Goal: Find contact information: Find contact information

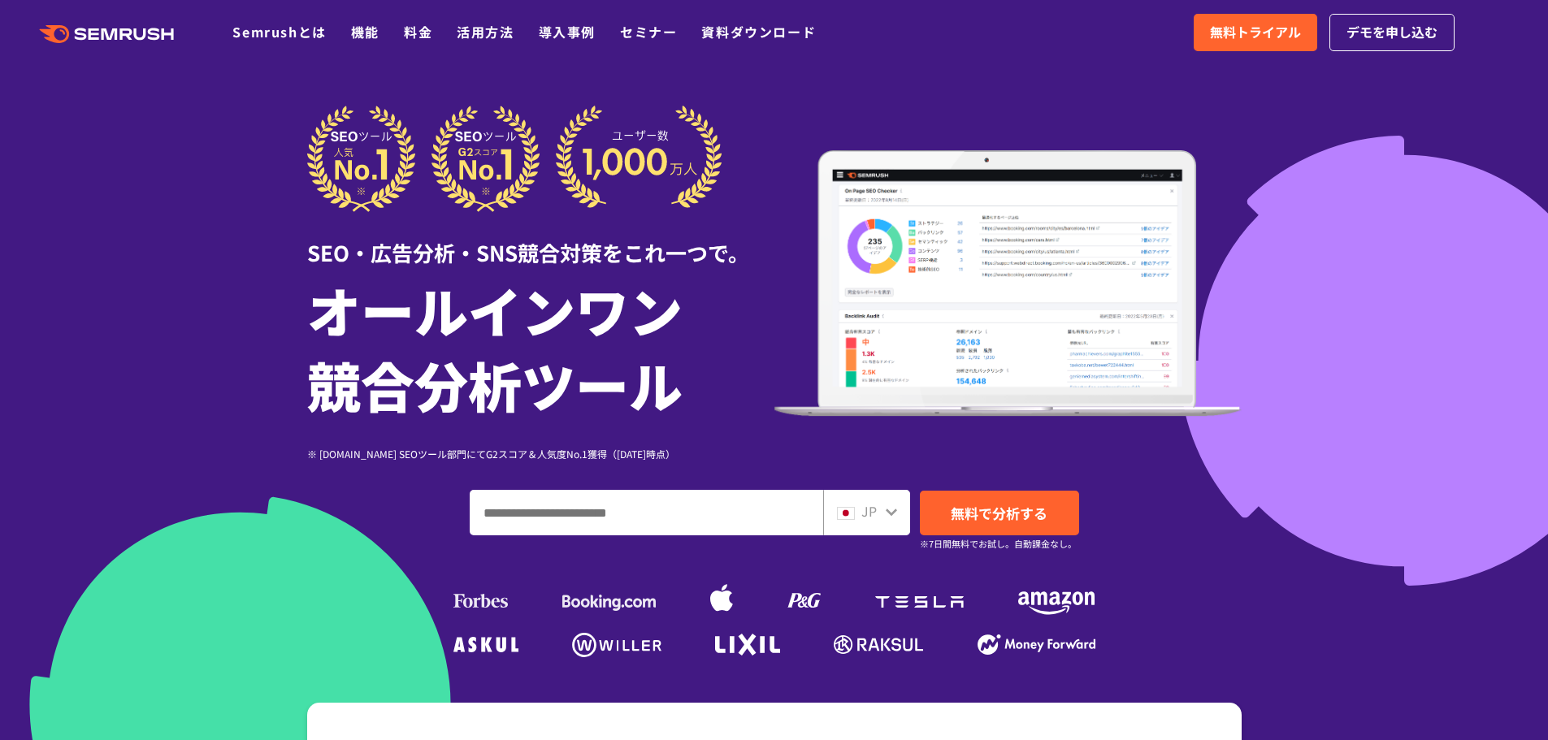
click at [106, 32] on icon ".cls {fill: #FF642D;}" at bounding box center [108, 34] width 184 height 18
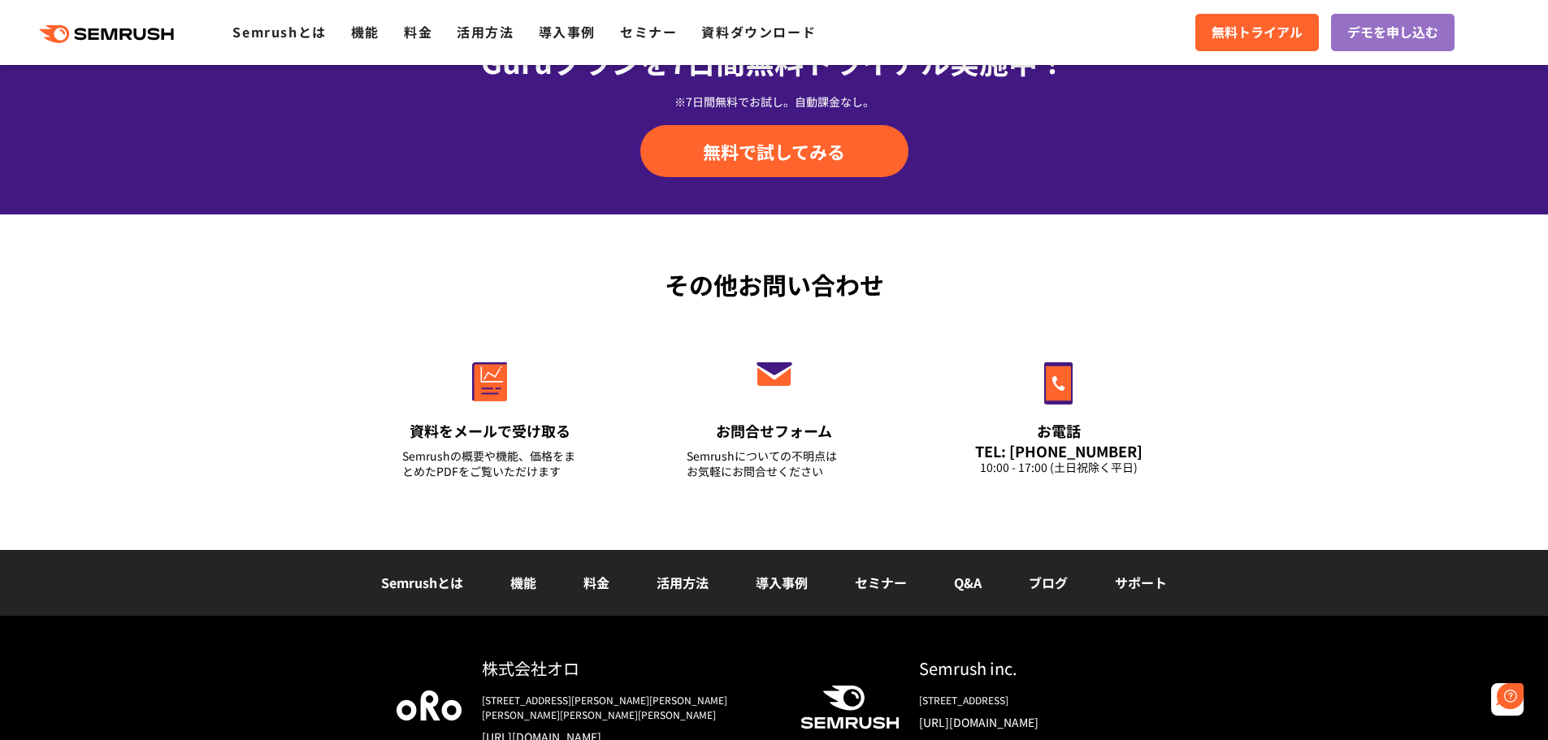
scroll to position [5685, 0]
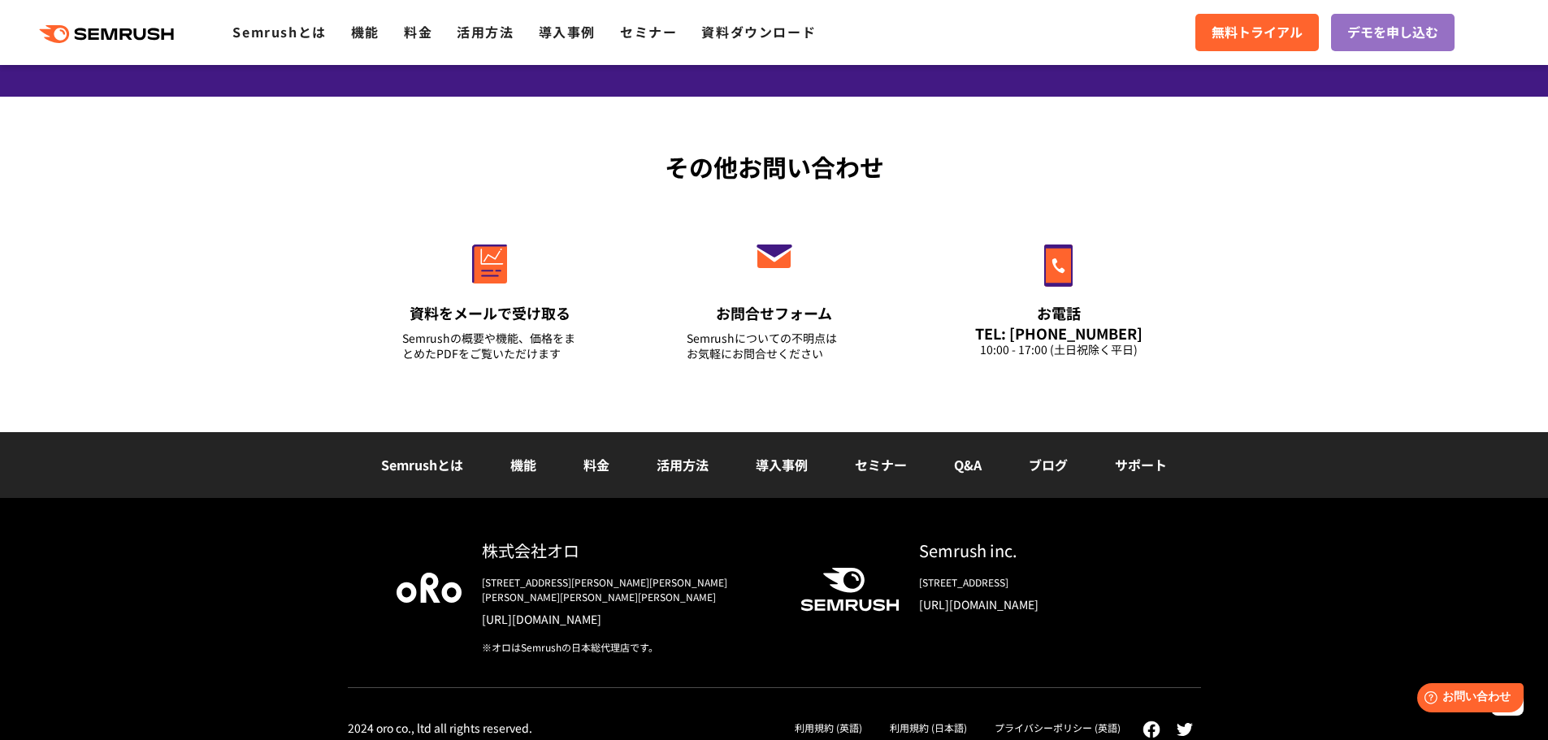
drag, startPoint x: 1435, startPoint y: 10, endPoint x: 1377, endPoint y: 145, distance: 146.7
click at [1323, 185] on div "その他お問い合わせ 資料をメールで受け取る Semrushの概要や機能、価格をまとめたPDFをご覧いただけます お問合せフォーム Semrushについての不明…" at bounding box center [774, 265] width 1548 height 336
drag, startPoint x: 1420, startPoint y: 0, endPoint x: 143, endPoint y: 249, distance: 1301.0
click at [143, 249] on div "その他お問い合わせ 資料をメールで受け取る Semrushの概要や機能、価格をまとめたPDFをご覧いただけます お問合せフォーム Semrushについての不明…" at bounding box center [774, 265] width 1548 height 336
